Goal: Information Seeking & Learning: Understand process/instructions

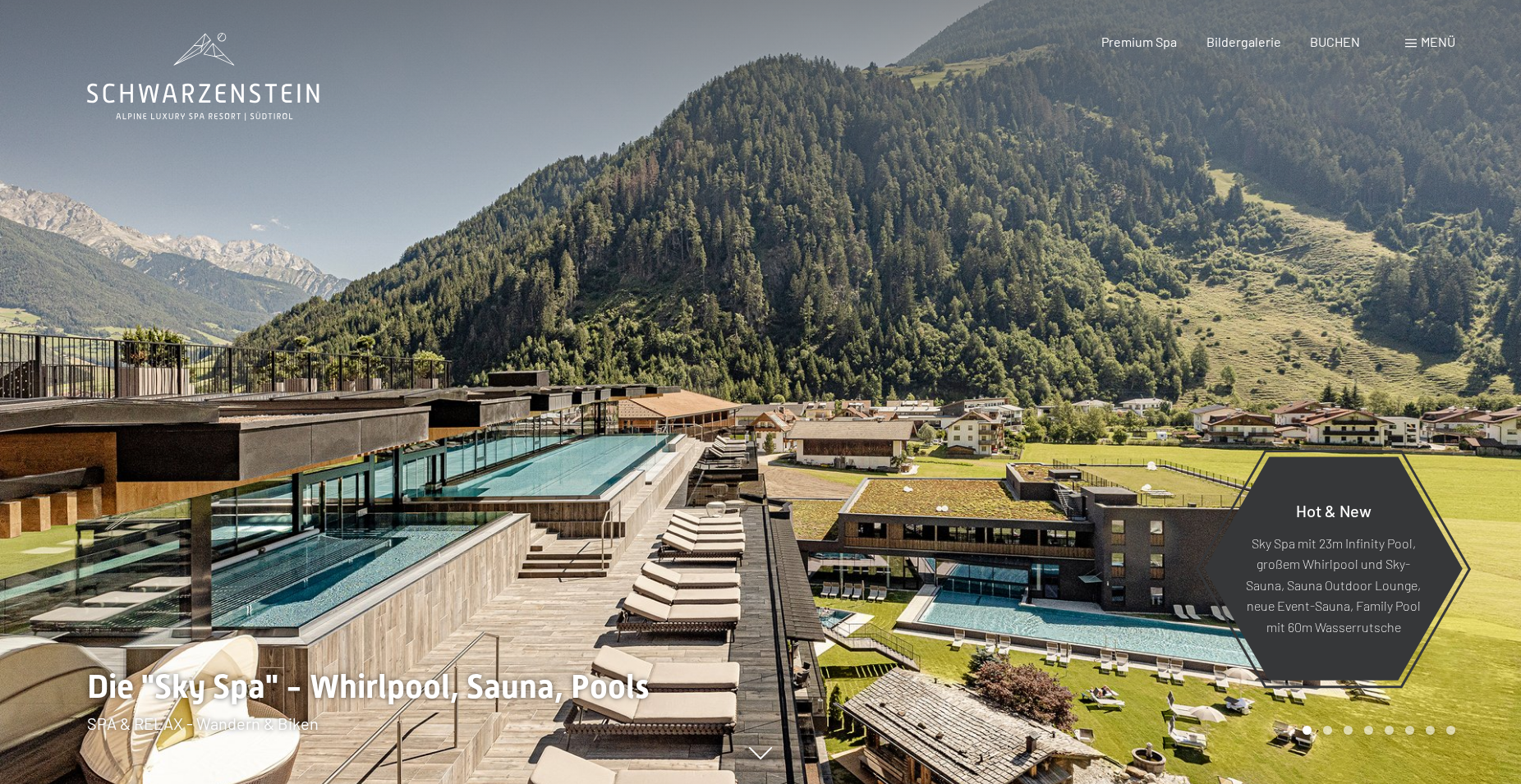
click at [1414, 40] on div "Menü" at bounding box center [1430, 42] width 50 height 18
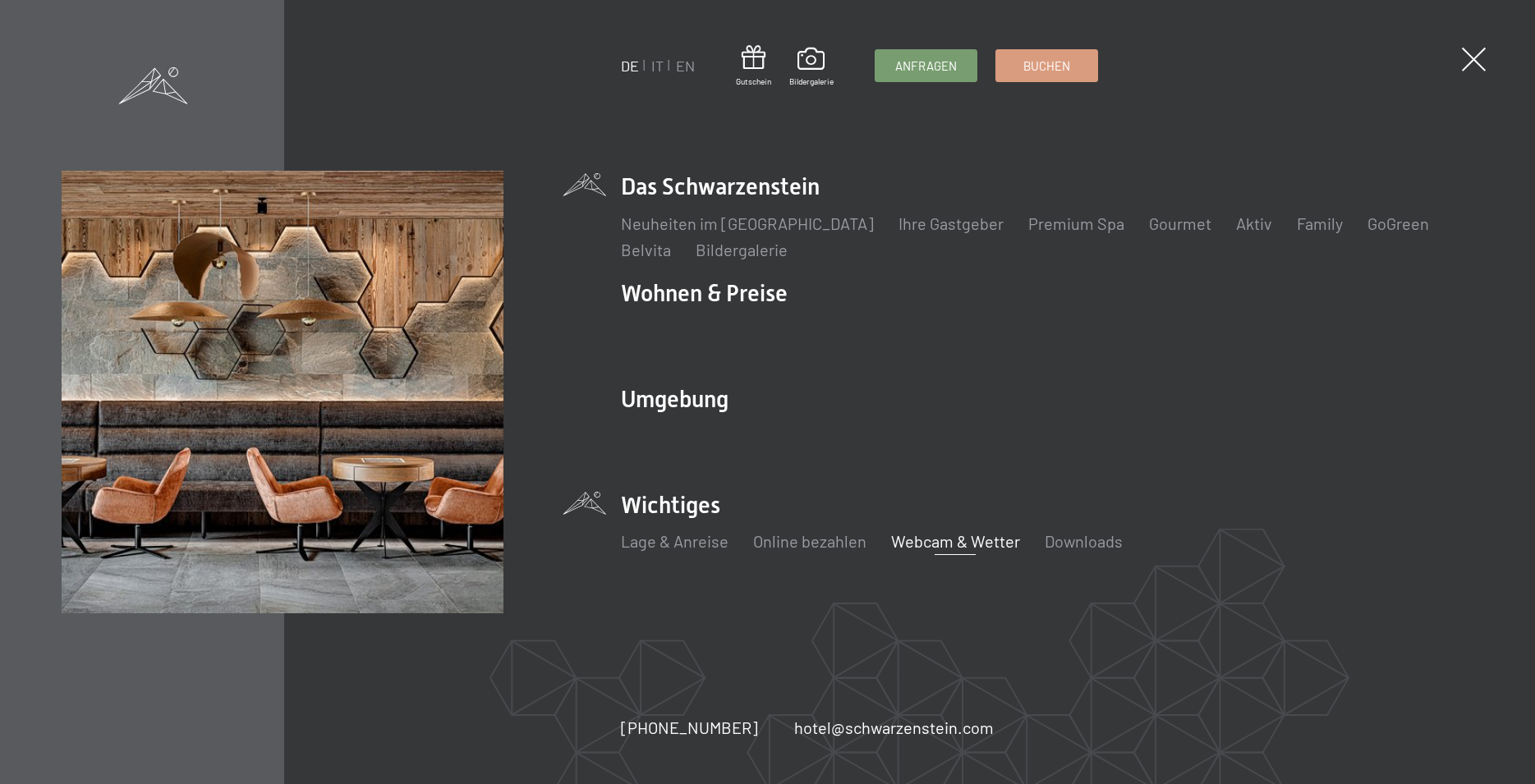
click at [980, 542] on link "Webcam & Wetter" at bounding box center [956, 541] width 129 height 20
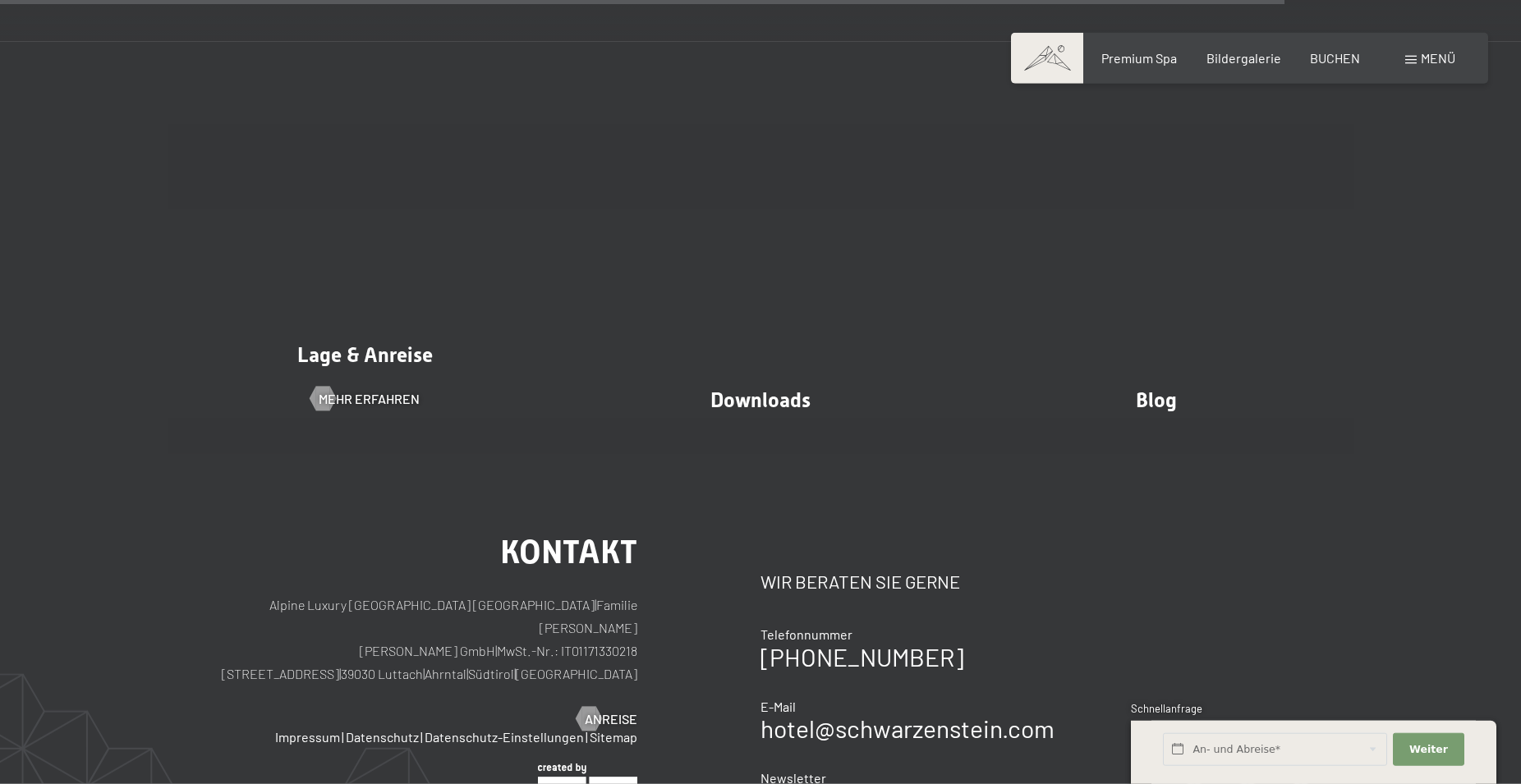
scroll to position [5444, 0]
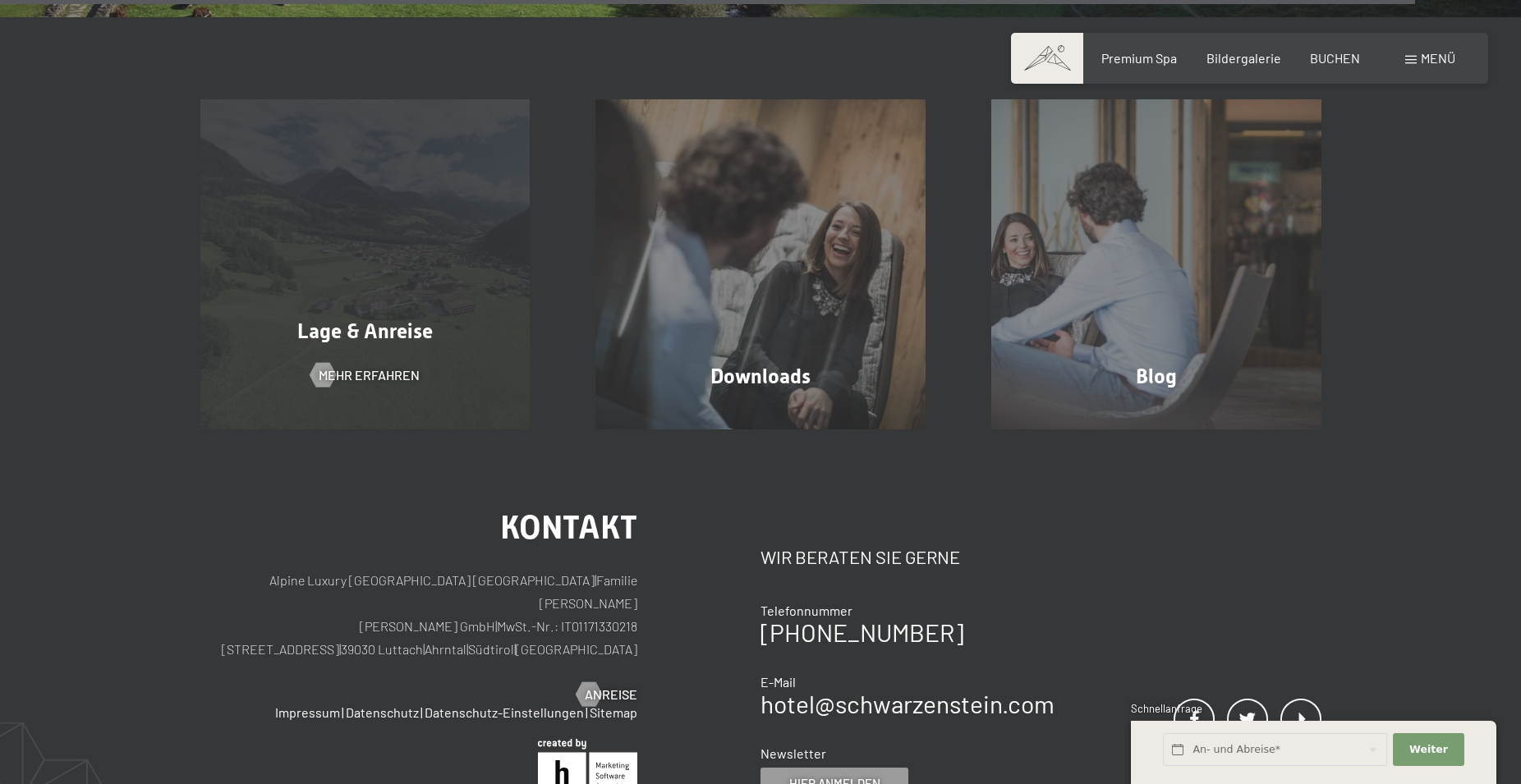
click at [363, 311] on div "Lage & Anreise Mehr erfahren" at bounding box center [366, 264] width 396 height 330
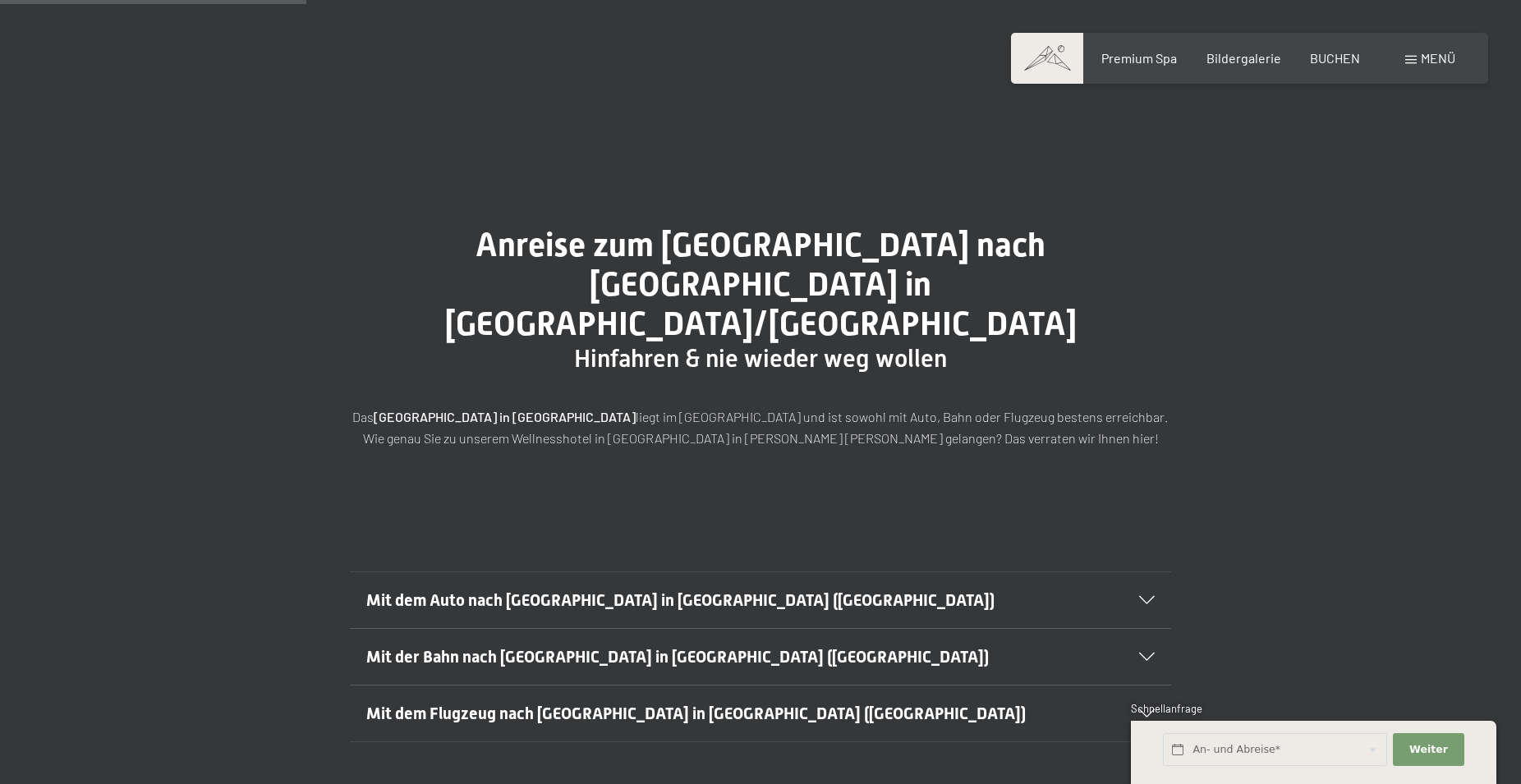
scroll to position [335, 0]
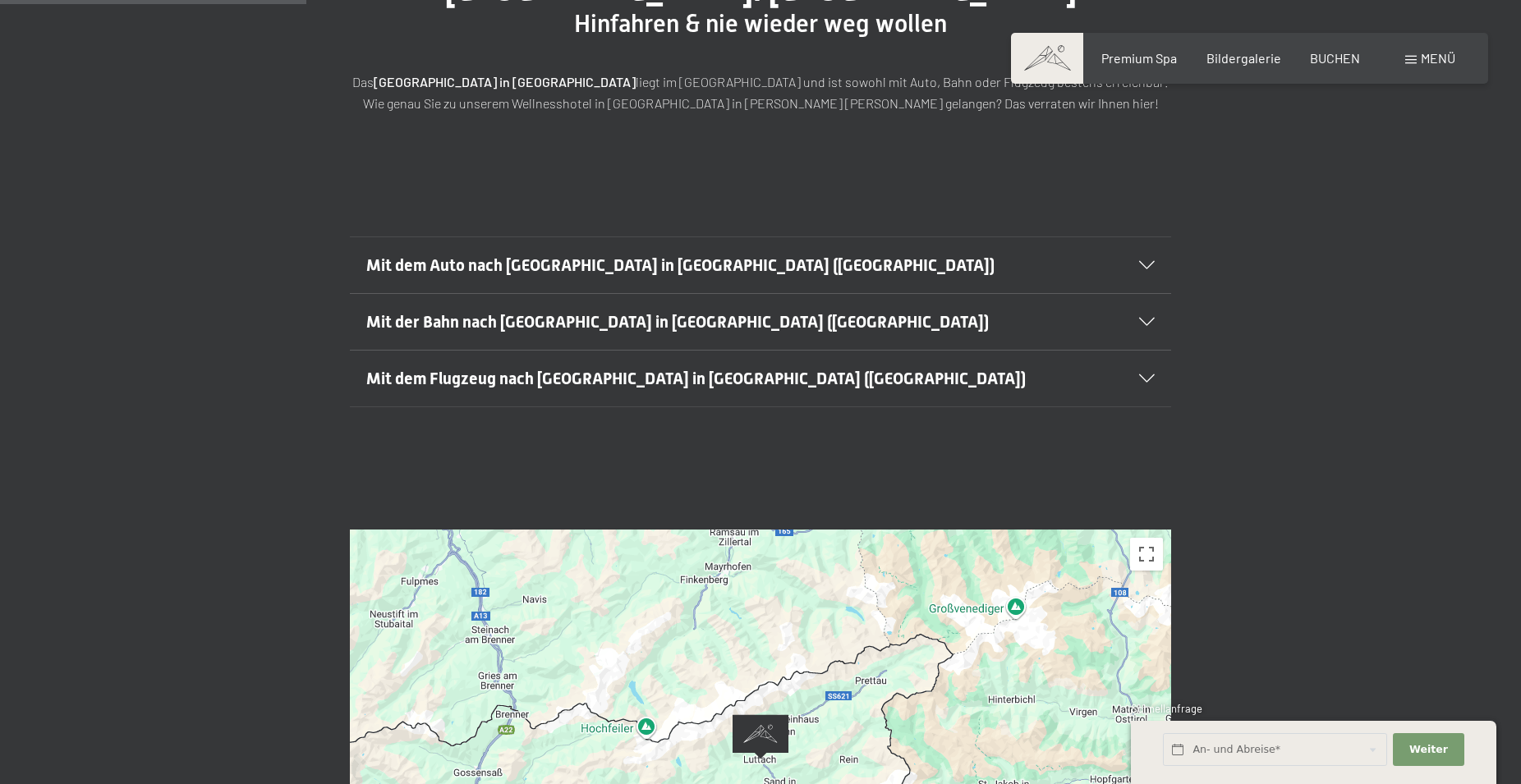
click at [494, 255] on span "Mit dem Auto nach Luttach in Südtirol (Italien)" at bounding box center [681, 265] width 628 height 20
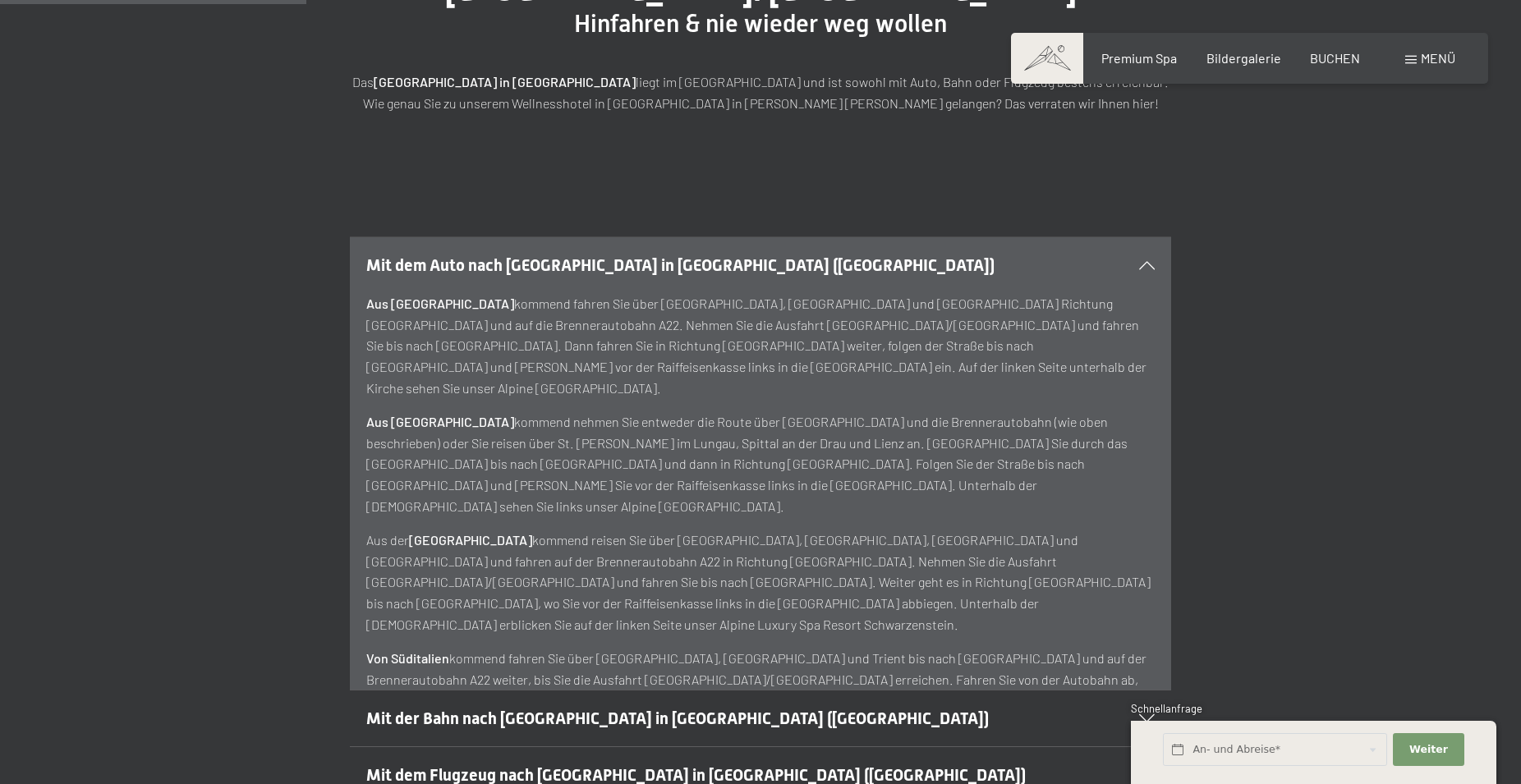
click at [1150, 237] on div "Mit dem Auto nach Luttach in Südtirol (Italien)" at bounding box center [760, 264] width 788 height 56
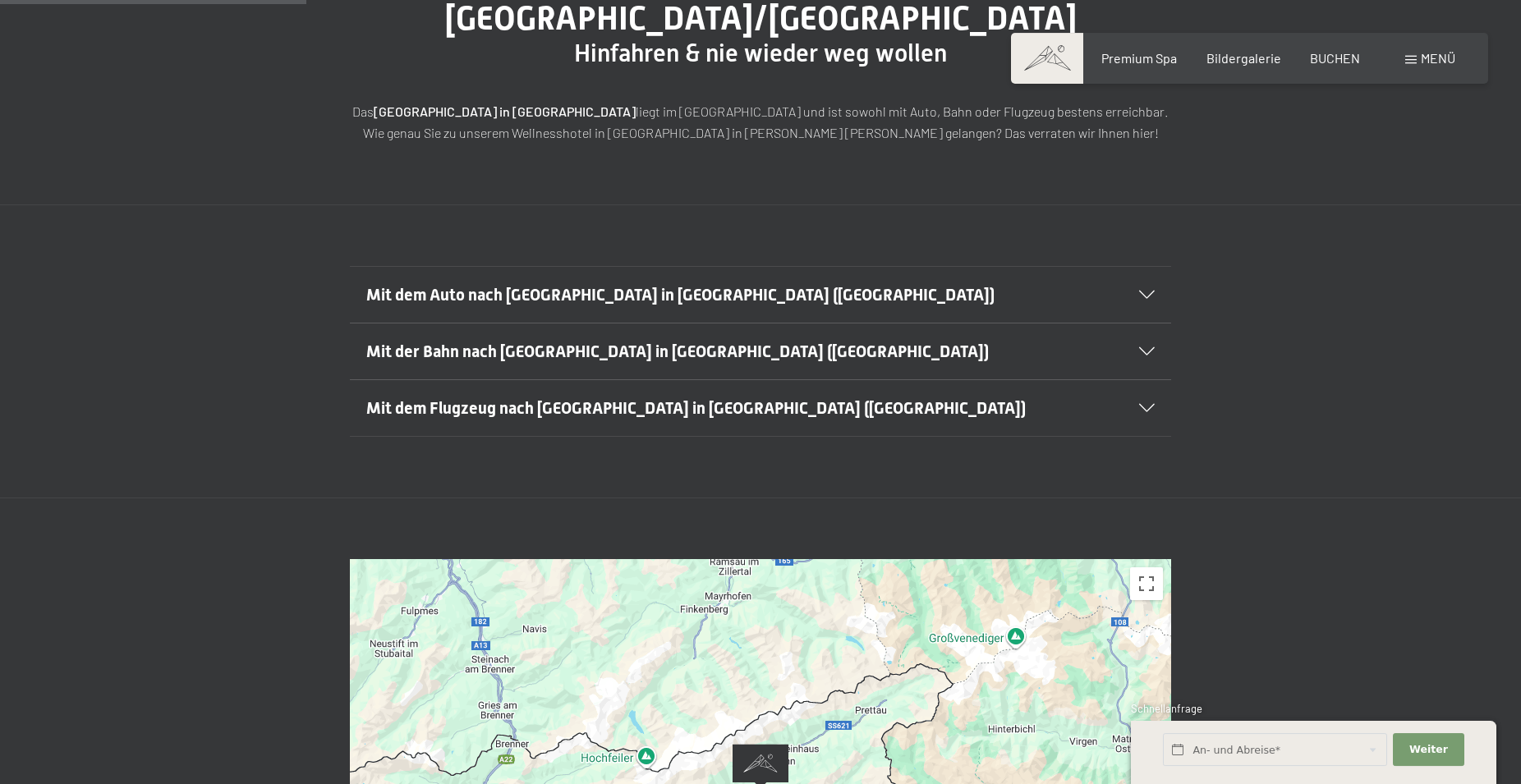
scroll to position [0, 0]
